Goal: Find specific page/section: Find specific page/section

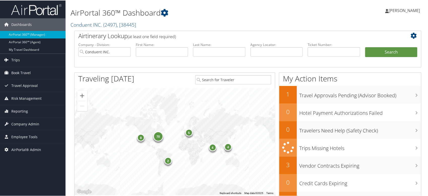
drag, startPoint x: 93, startPoint y: 25, endPoint x: 95, endPoint y: 33, distance: 8.5
click at [93, 25] on link "Conduent INC. ( 2497 ) , [ 38445 ]" at bounding box center [102, 24] width 65 height 7
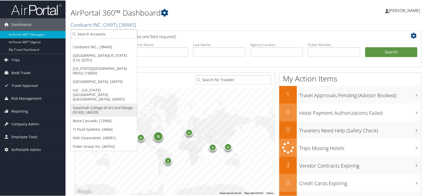
click at [88, 103] on link "Savannah College of Art and Design (SCAD), [46028]" at bounding box center [104, 109] width 66 height 13
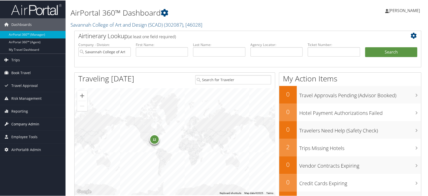
drag, startPoint x: 31, startPoint y: 121, endPoint x: 30, endPoint y: 126, distance: 4.6
click at [31, 121] on span "Company Admin" at bounding box center [25, 124] width 28 height 13
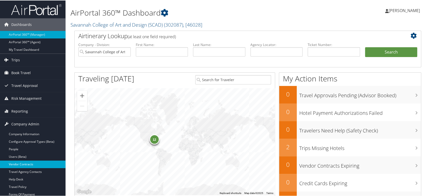
click at [39, 163] on link "Vendor Contracts" at bounding box center [32, 164] width 65 height 8
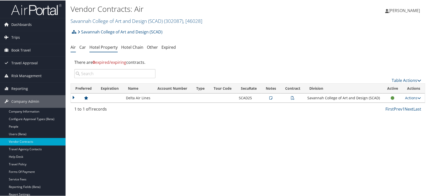
click at [105, 50] on li "Hotel Property" at bounding box center [103, 47] width 28 height 9
click at [103, 44] on li "Hotel Property" at bounding box center [103, 47] width 28 height 9
click at [103, 48] on link "Hotel Property" at bounding box center [103, 47] width 28 height 6
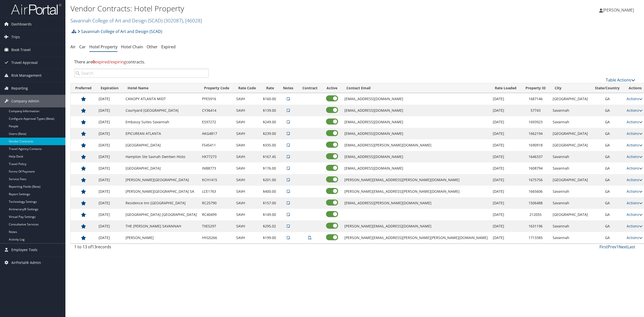
click at [28, 9] on img at bounding box center [36, 9] width 50 height 12
